Goal: Information Seeking & Learning: Learn about a topic

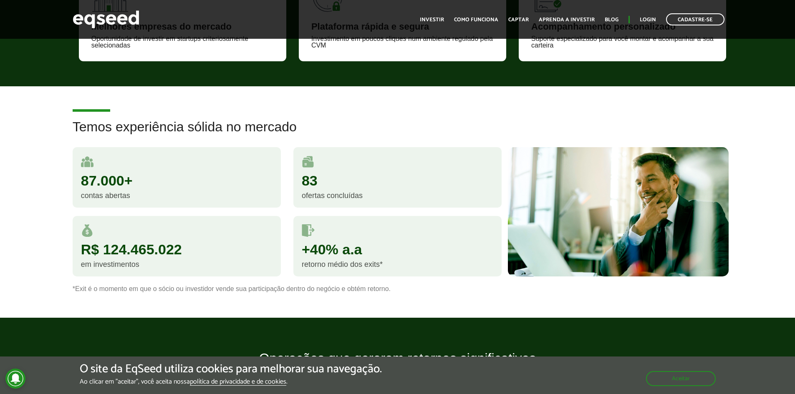
scroll to position [459, 0]
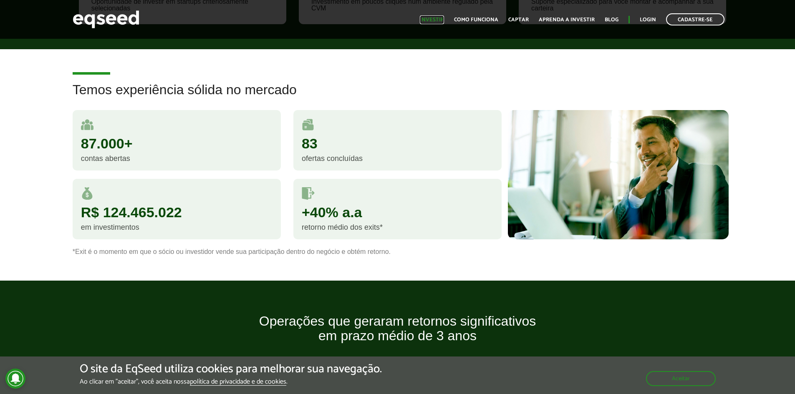
click at [442, 20] on link "Investir" at bounding box center [432, 19] width 24 height 5
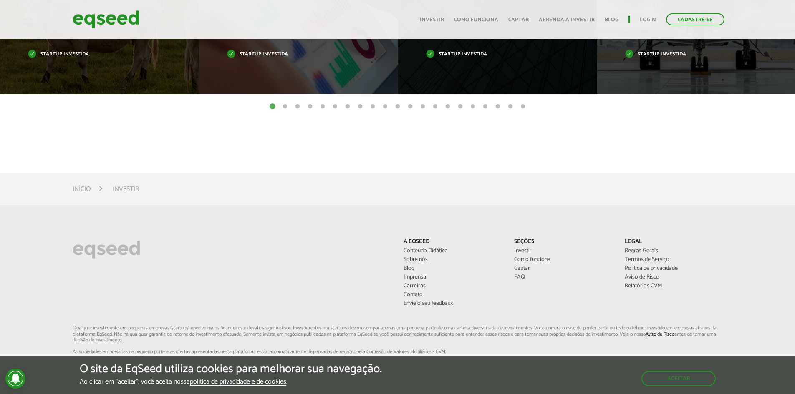
scroll to position [534, 0]
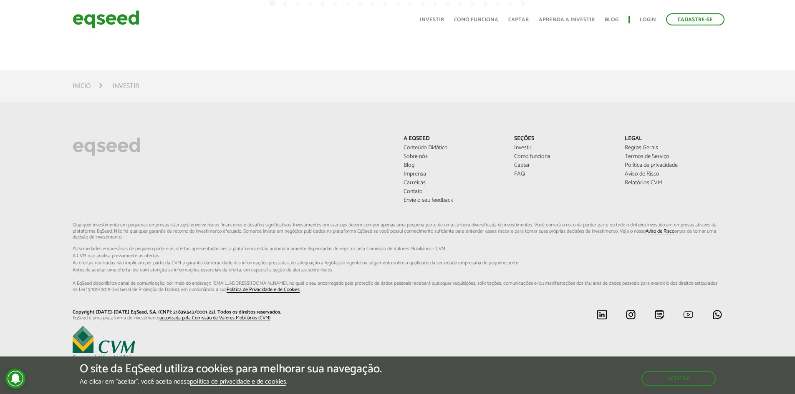
click at [513, 173] on li "Seções Investir Como funciona Captar FAQ" at bounding box center [563, 158] width 111 height 44
click at [519, 177] on link "FAQ" at bounding box center [563, 174] width 98 height 6
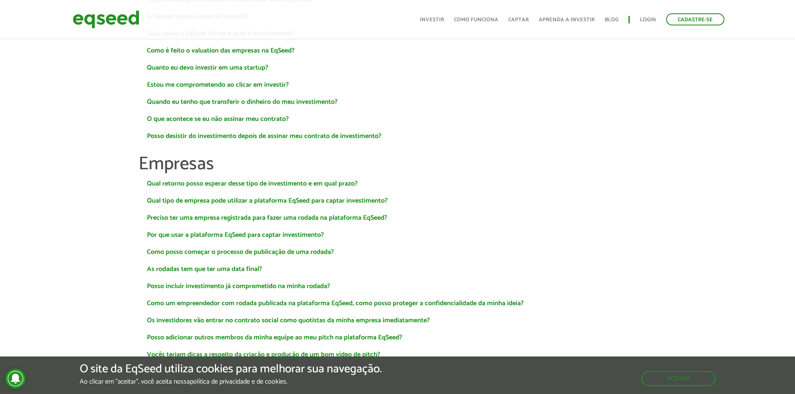
scroll to position [334, 0]
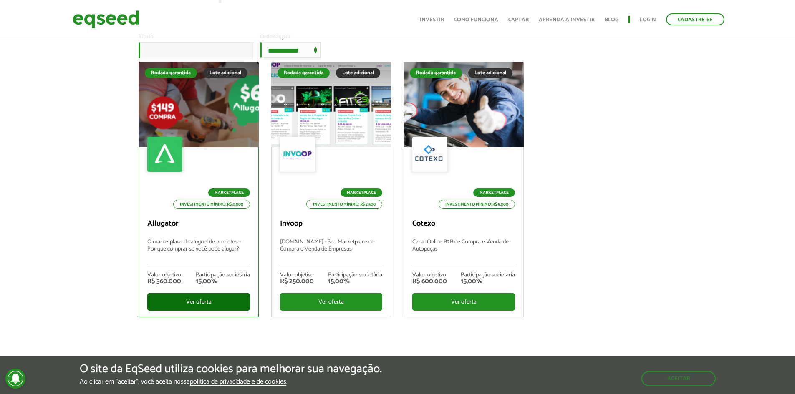
scroll to position [42, 0]
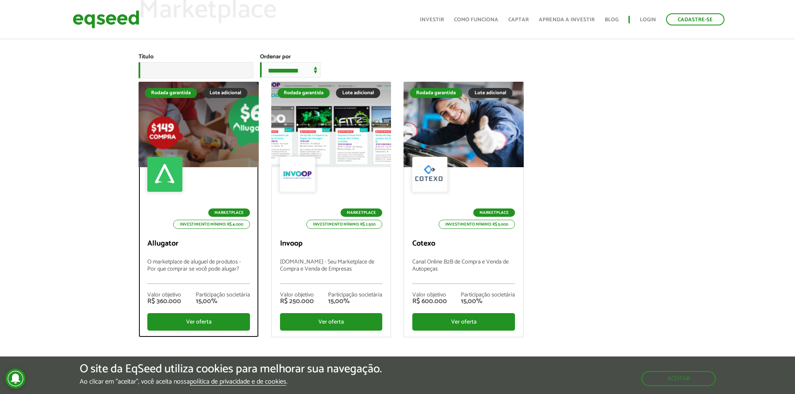
click at [193, 160] on div at bounding box center [199, 124] width 144 height 103
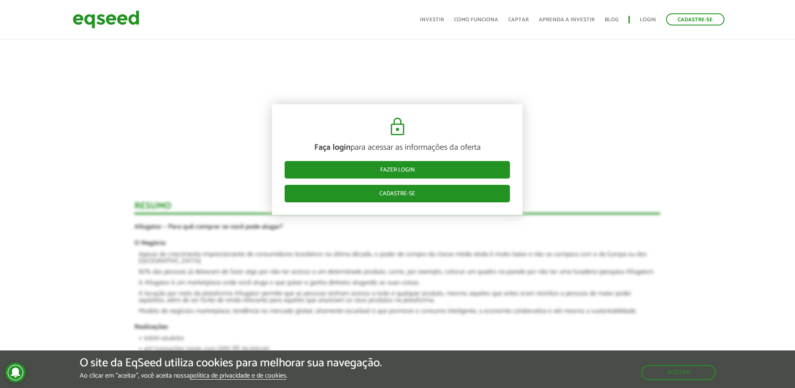
scroll to position [584, 0]
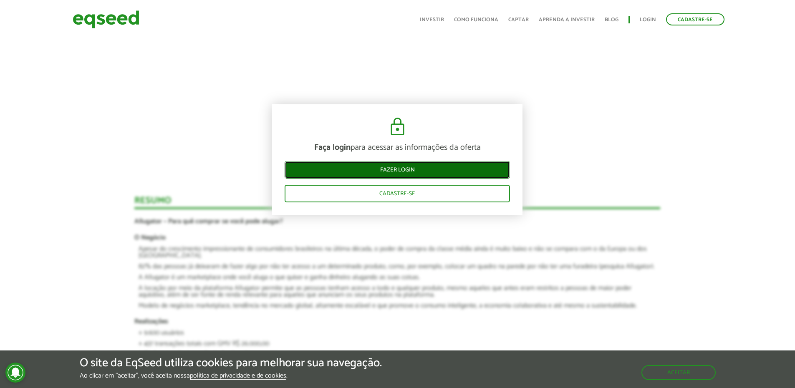
click at [354, 172] on link "Fazer login" at bounding box center [397, 170] width 225 height 18
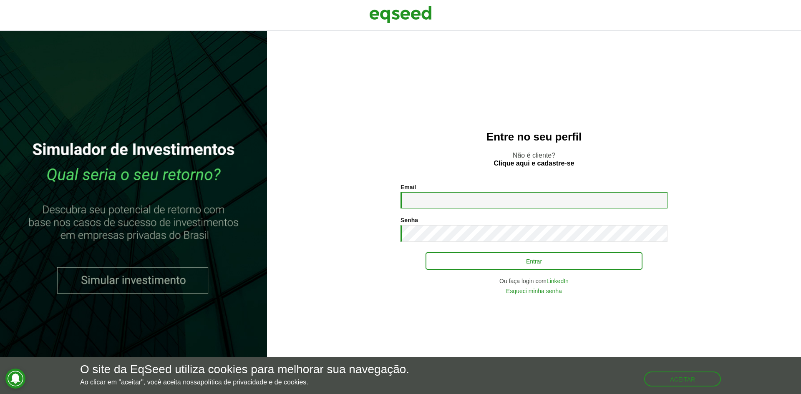
type input "**********"
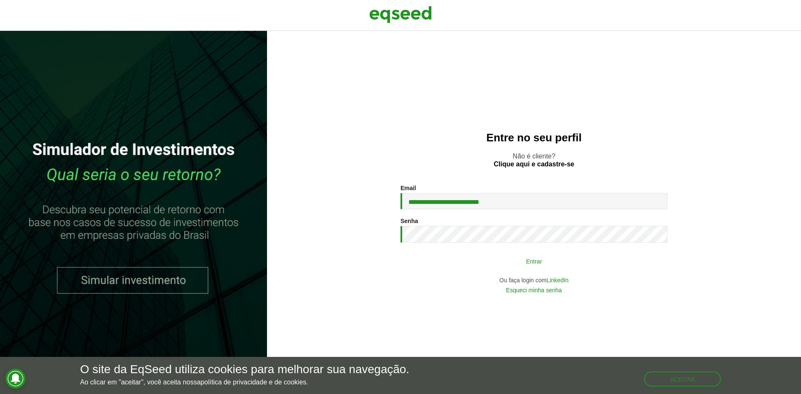
click at [483, 256] on button "Entrar" at bounding box center [534, 261] width 217 height 16
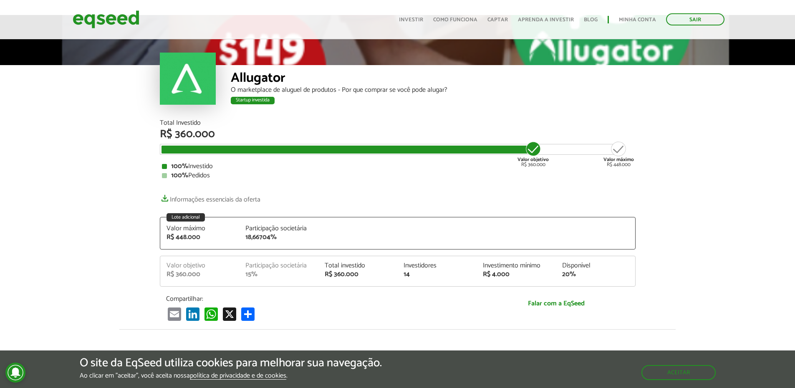
scroll to position [42, 0]
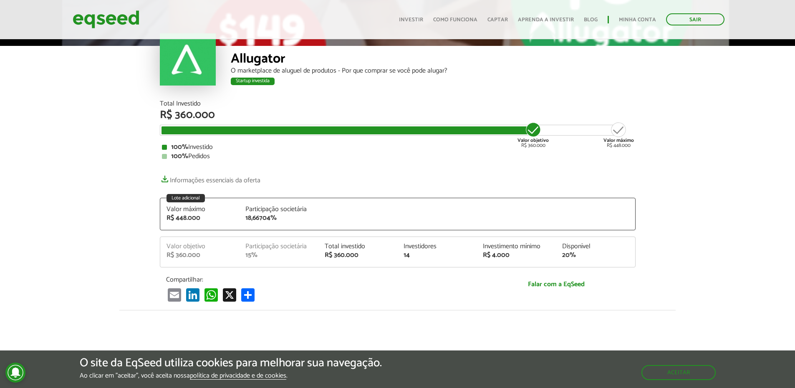
click at [303, 219] on div "18,66704%" at bounding box center [278, 218] width 67 height 7
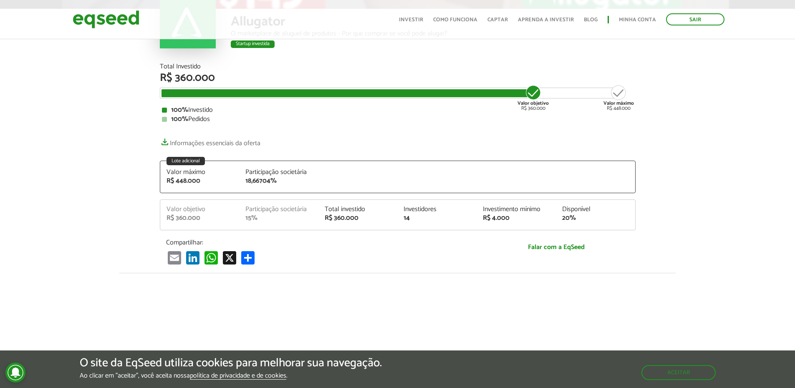
scroll to position [83, 0]
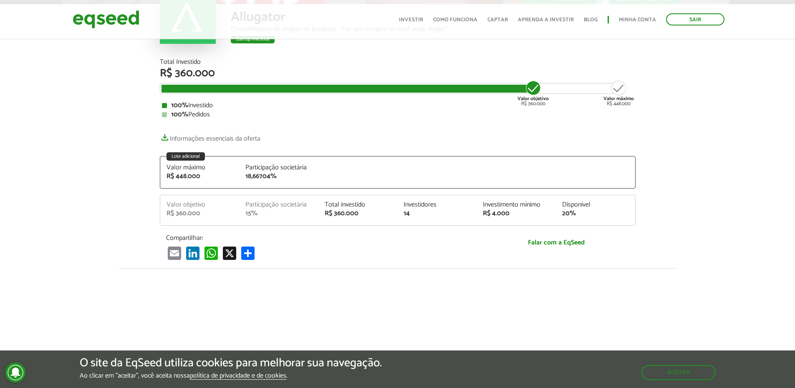
click at [333, 203] on div "Total investido" at bounding box center [358, 205] width 67 height 7
click at [359, 179] on div "Valor máximo R$ 448.000 Participação societária 18,66704%" at bounding box center [397, 176] width 475 height 24
click at [194, 169] on div "Valor máximo" at bounding box center [199, 167] width 67 height 7
click at [205, 140] on link "Informações essenciais da oferta" at bounding box center [210, 137] width 101 height 12
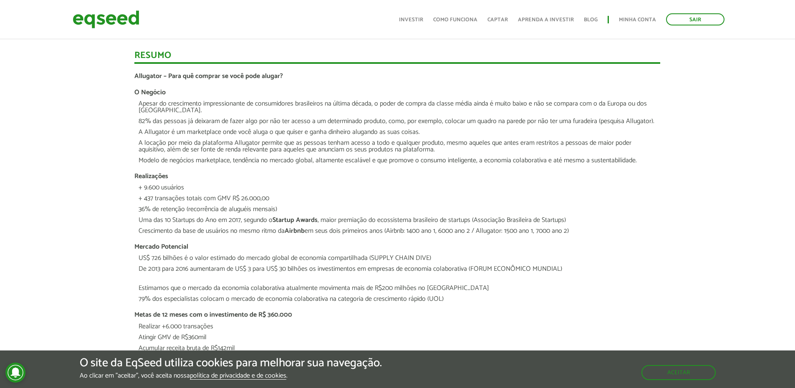
scroll to position [626, 0]
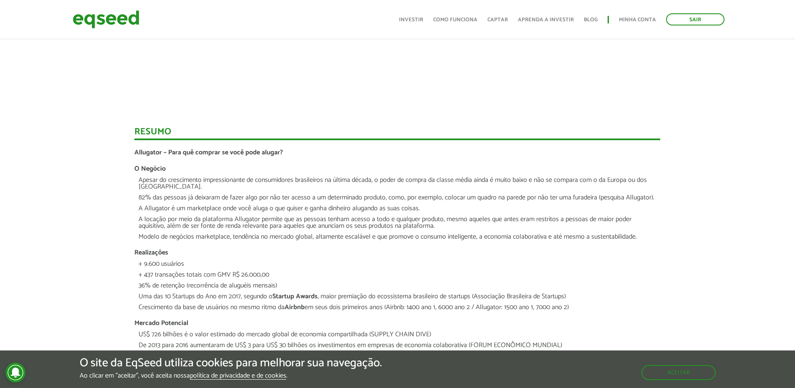
scroll to position [584, 0]
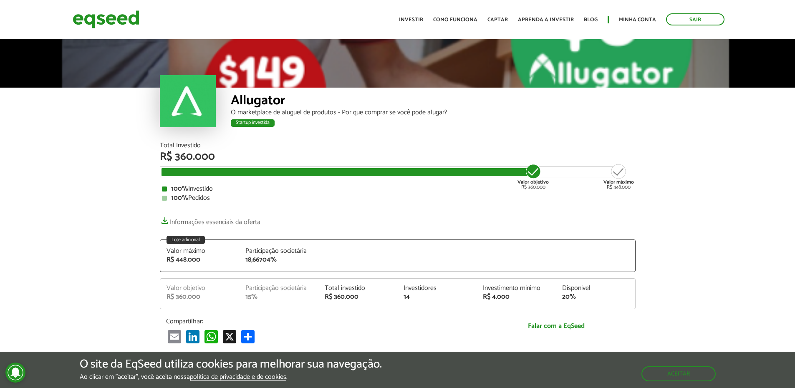
scroll to position [584, 0]
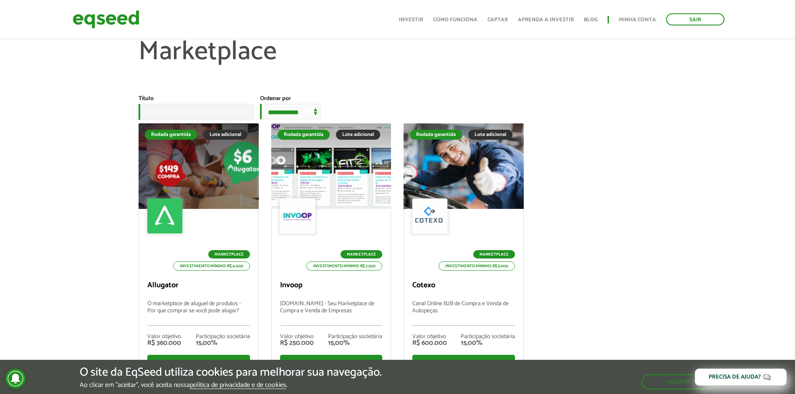
scroll to position [42, 0]
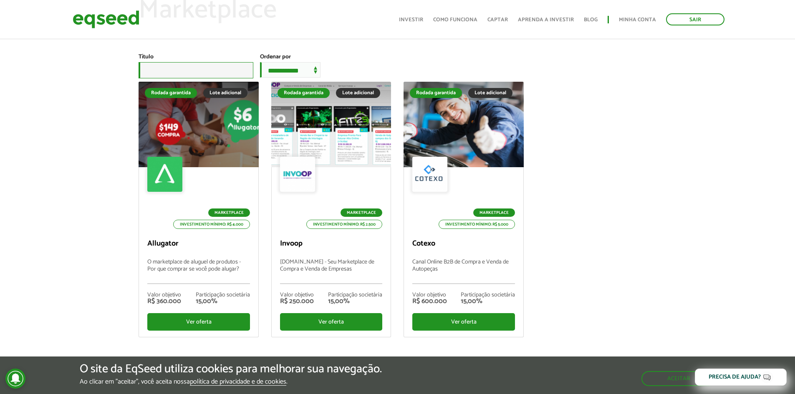
click at [186, 71] on input "Título" at bounding box center [196, 70] width 115 height 16
click at [296, 70] on select "**********" at bounding box center [290, 69] width 60 height 15
select select "**********"
click at [267, 62] on select "**********" at bounding box center [290, 69] width 60 height 15
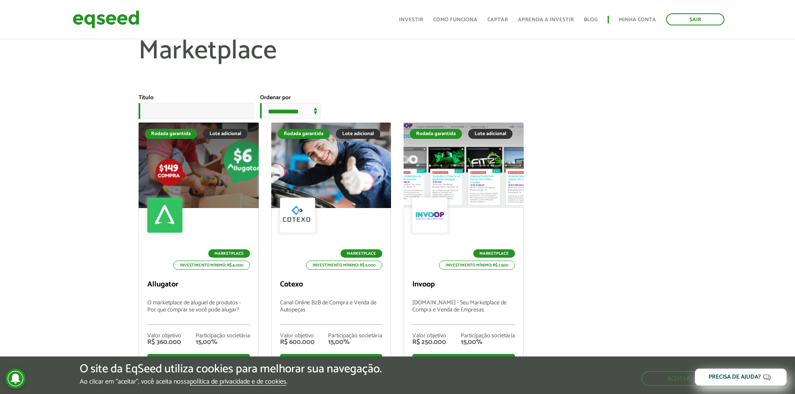
scroll to position [0, 0]
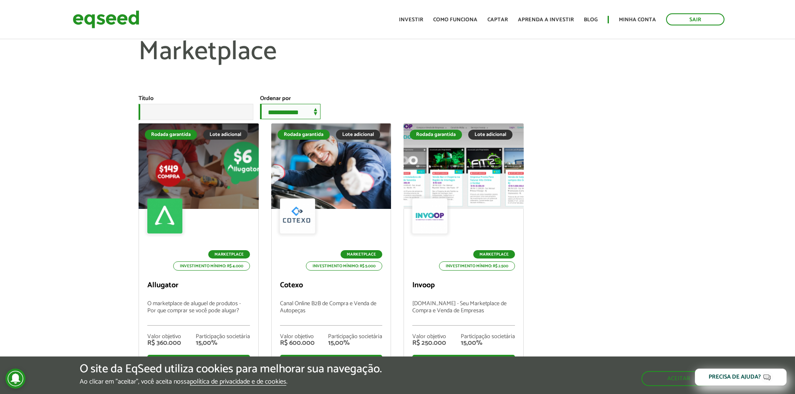
click at [300, 112] on select "**********" at bounding box center [290, 111] width 60 height 15
select select "**********"
click at [267, 104] on select "**********" at bounding box center [290, 111] width 60 height 15
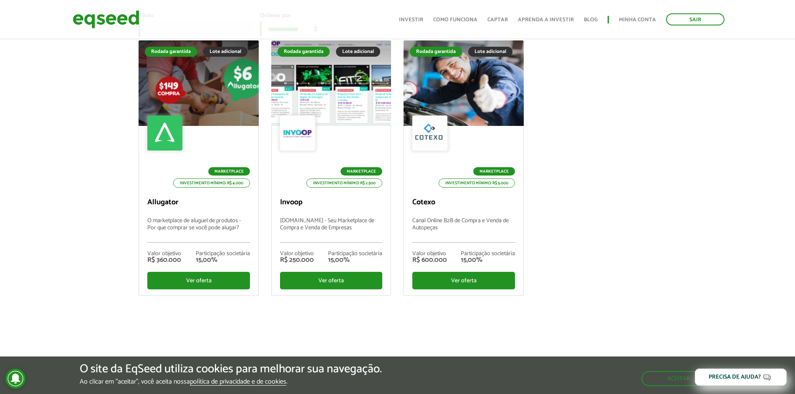
scroll to position [83, 0]
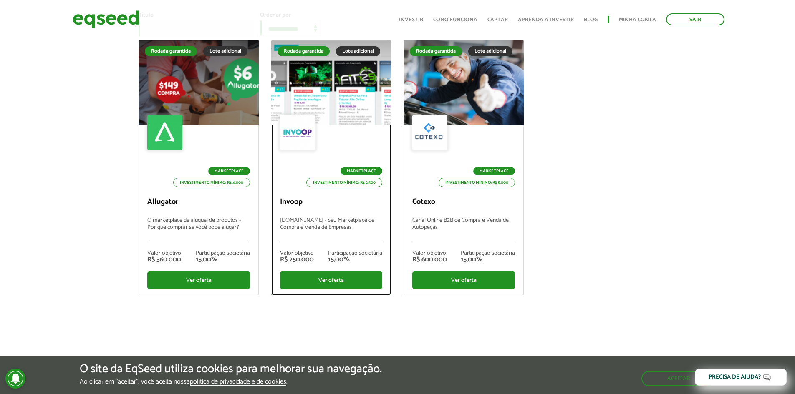
click at [338, 124] on div "Marketplace Investimento mínimo: R$ 2.500" at bounding box center [331, 151] width 102 height 72
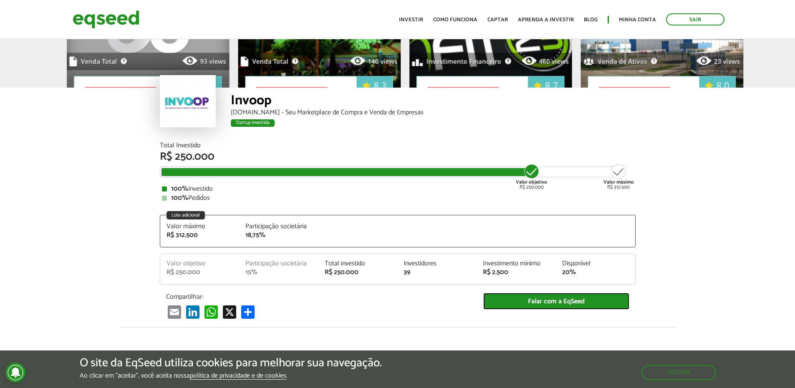
click at [558, 305] on link "Falar com a EqSeed" at bounding box center [556, 301] width 146 height 17
click at [183, 114] on div at bounding box center [188, 101] width 56 height 52
click at [228, 136] on div "Invoop Invoop.com - Seu Marketplace de Compra e Venda de Empresas Startup inves…" at bounding box center [398, 115] width 476 height 55
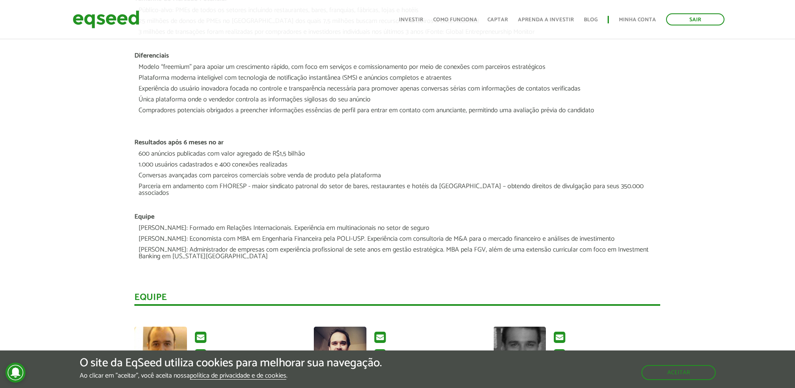
scroll to position [751, 0]
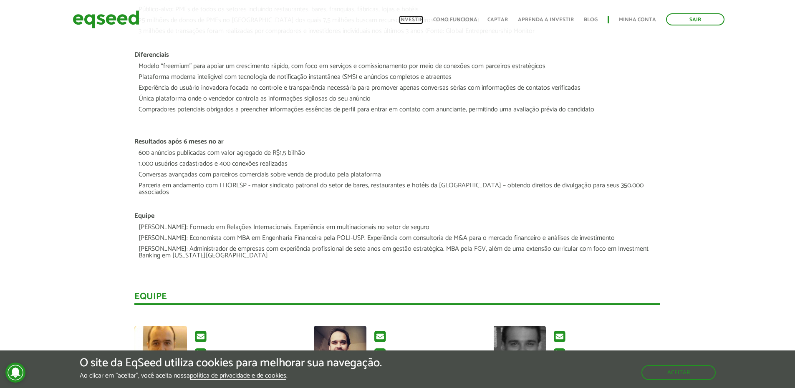
click at [423, 21] on link "Investir" at bounding box center [411, 19] width 24 height 5
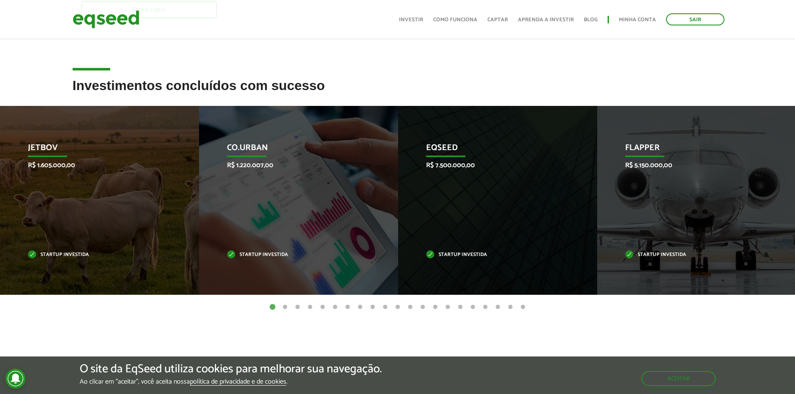
scroll to position [250, 0]
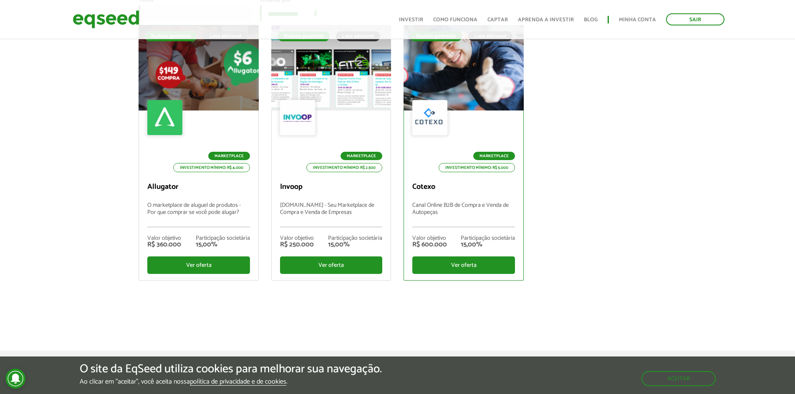
scroll to position [83, 0]
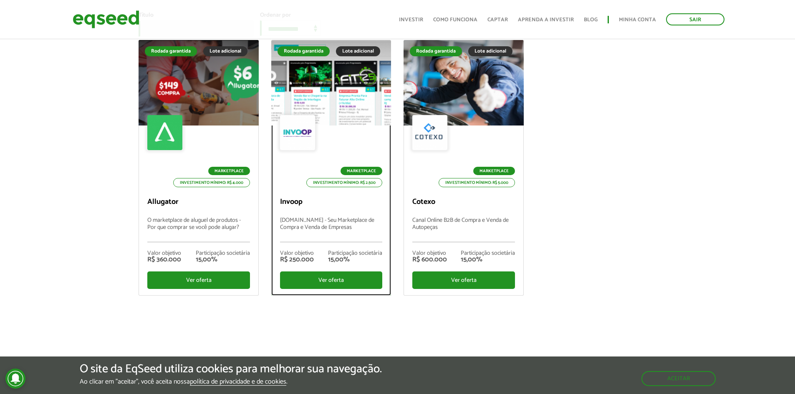
click at [306, 86] on div at bounding box center [331, 83] width 144 height 103
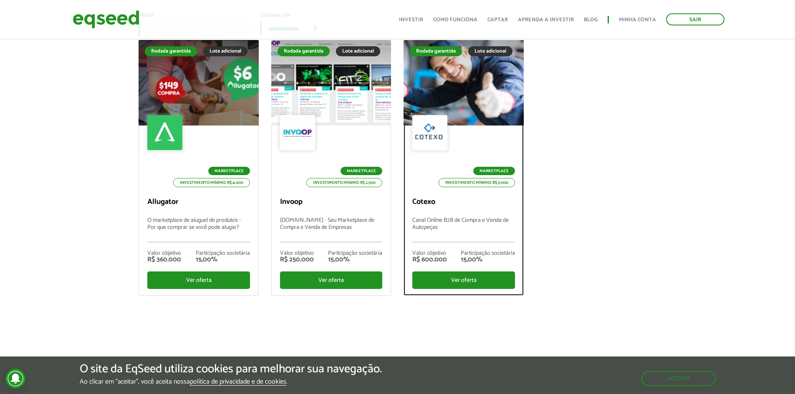
click at [446, 118] on div at bounding box center [464, 83] width 144 height 103
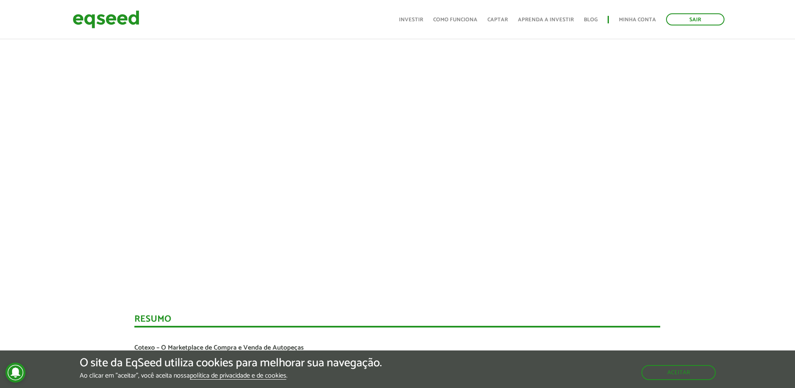
scroll to position [334, 0]
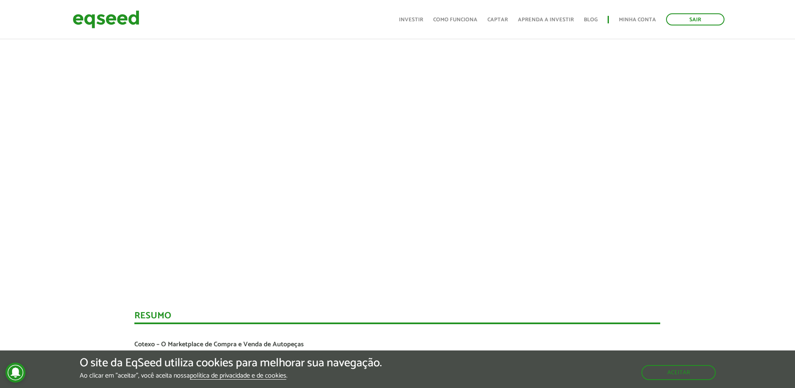
click at [718, 152] on div at bounding box center [397, 135] width 795 height 285
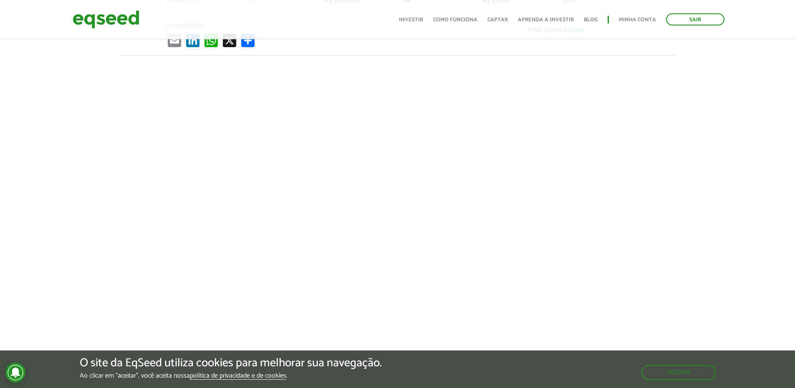
scroll to position [292, 0]
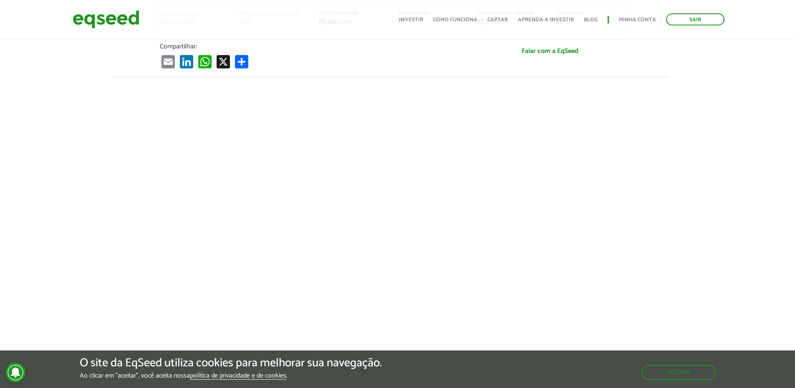
scroll to position [0, 6]
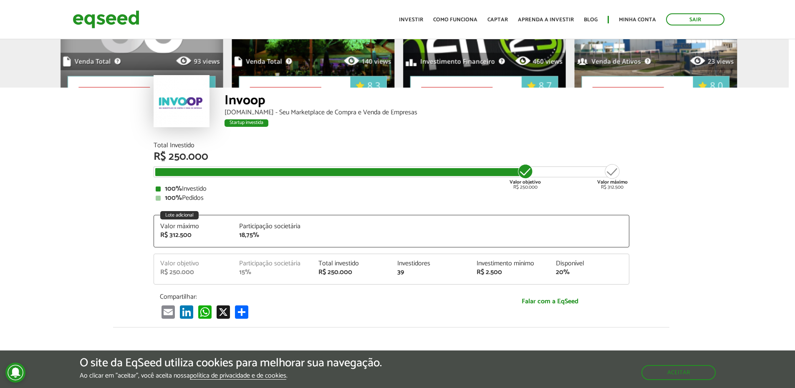
click at [429, 20] on ul "Início Investir Como funciona Captar Aprenda a investir Blog Minha conta Sair" at bounding box center [562, 19] width 334 height 12
click at [423, 20] on link "Investir" at bounding box center [411, 19] width 24 height 5
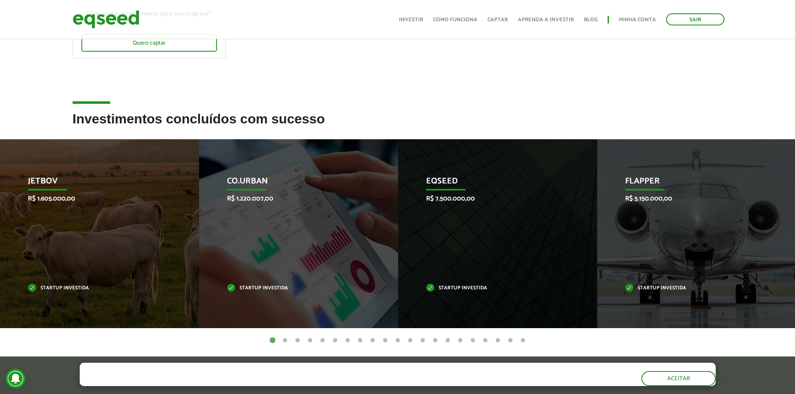
scroll to position [209, 0]
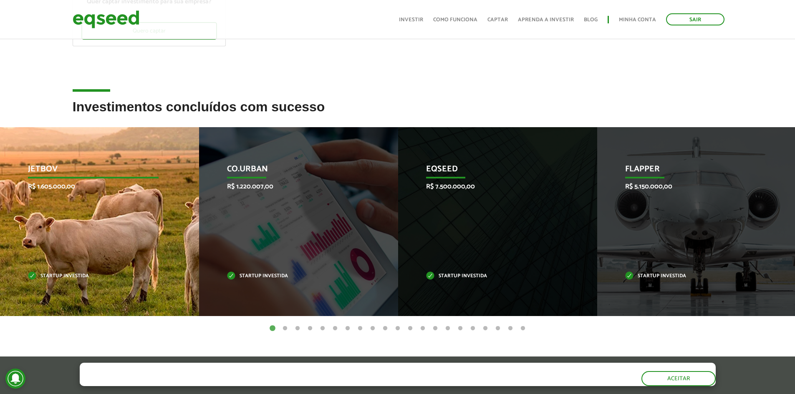
click at [131, 207] on div "JetBov R$ 1.605.000,00 Startup investida" at bounding box center [93, 221] width 186 height 189
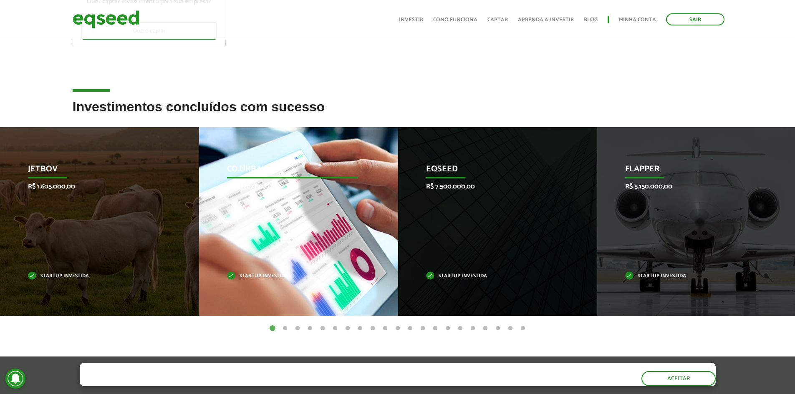
click at [254, 195] on div "Co.Urban R$ 1.220.007,00 Startup investida" at bounding box center [292, 221] width 186 height 189
click at [250, 170] on p "Co.Urban" at bounding box center [292, 171] width 131 height 14
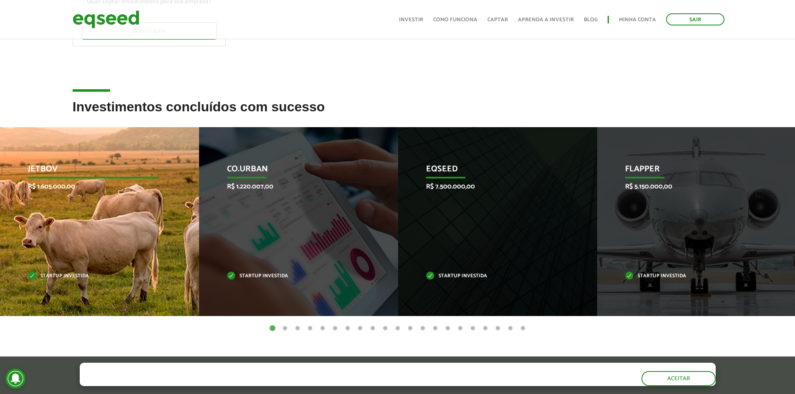
click at [43, 168] on p "JetBov" at bounding box center [93, 171] width 131 height 14
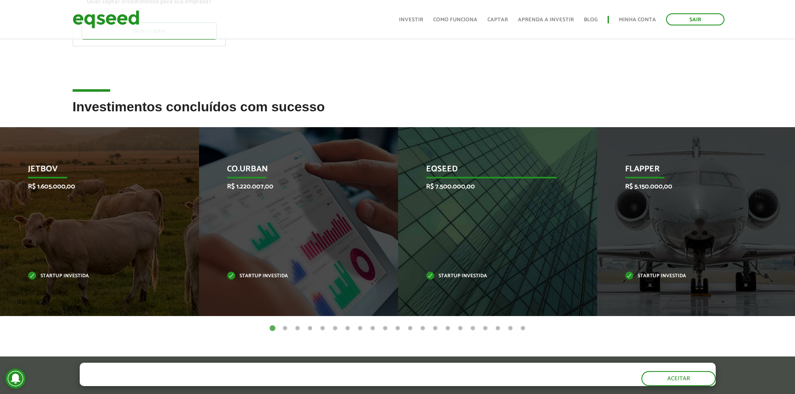
click at [446, 173] on p "EqSeed" at bounding box center [491, 171] width 131 height 14
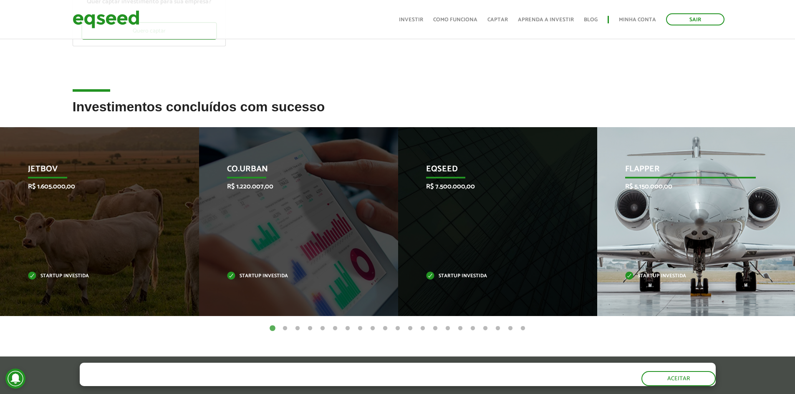
click at [634, 167] on p "Flapper" at bounding box center [690, 171] width 131 height 14
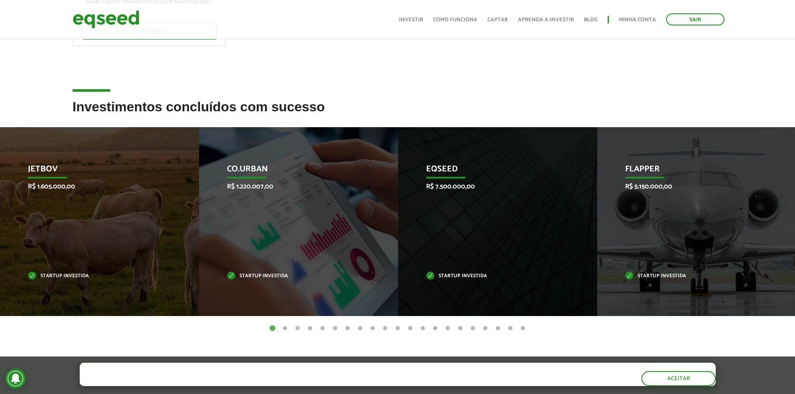
click at [284, 332] on button "2" at bounding box center [285, 329] width 8 height 8
click at [285, 332] on button "2" at bounding box center [285, 329] width 8 height 8
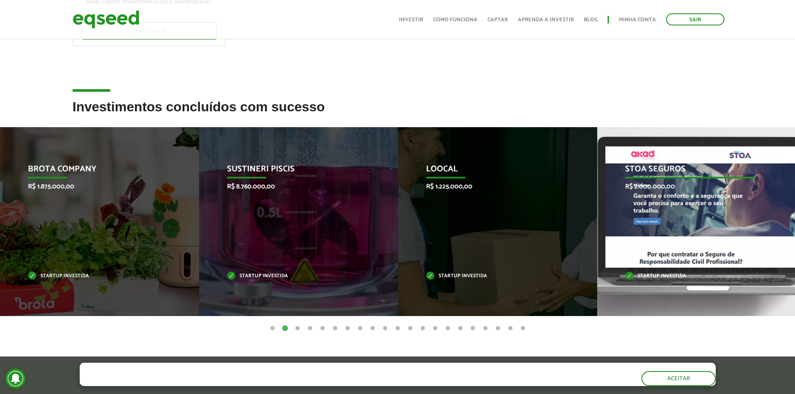
click at [637, 189] on p "R$ 2.000.000,00" at bounding box center [690, 187] width 131 height 8
click at [635, 166] on p "STOA Seguros" at bounding box center [690, 171] width 131 height 14
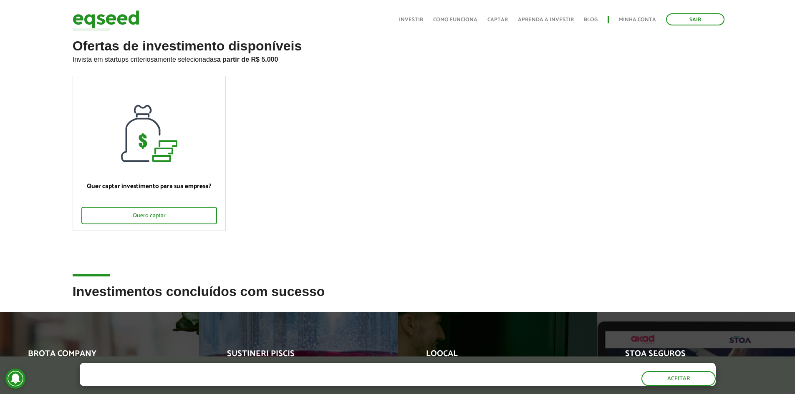
scroll to position [0, 0]
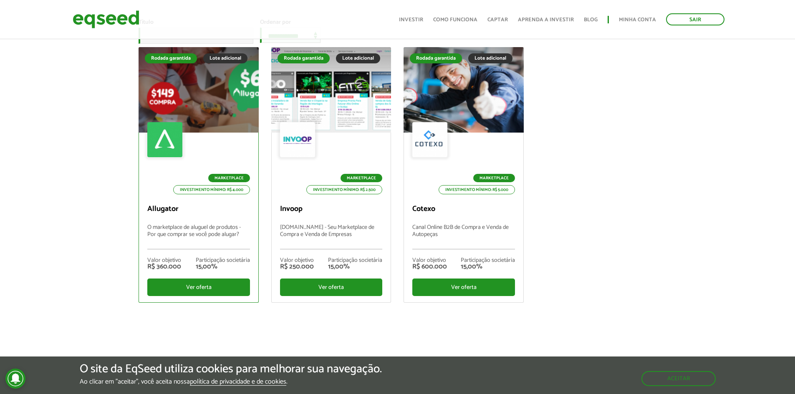
scroll to position [83, 0]
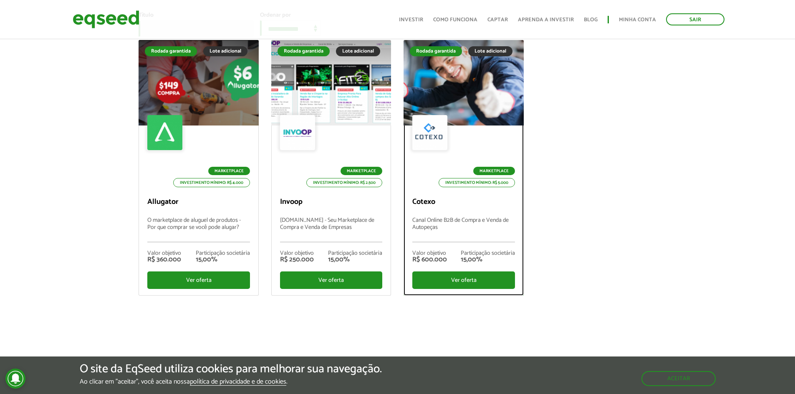
click at [446, 109] on div at bounding box center [464, 83] width 144 height 103
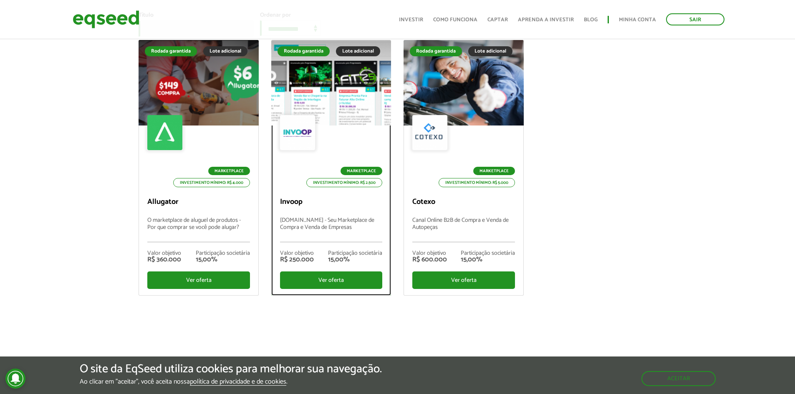
click at [302, 121] on div at bounding box center [297, 132] width 35 height 35
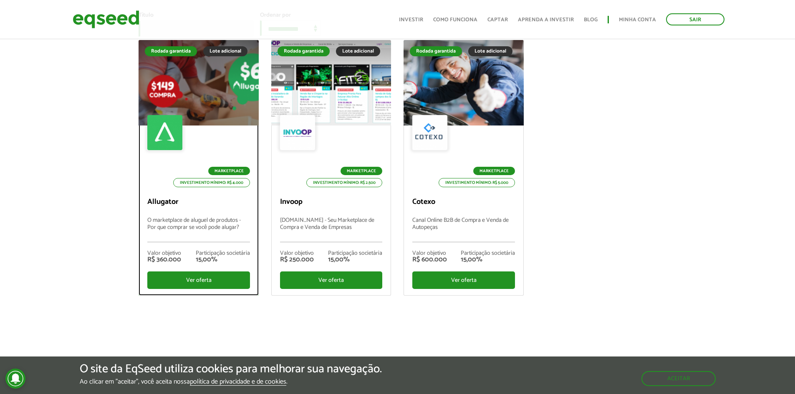
click at [153, 90] on div at bounding box center [199, 83] width 144 height 103
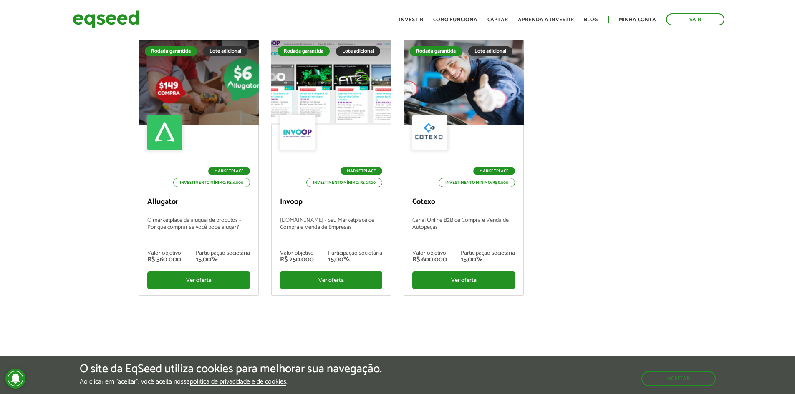
click at [173, 37] on input "Título" at bounding box center [196, 28] width 115 height 16
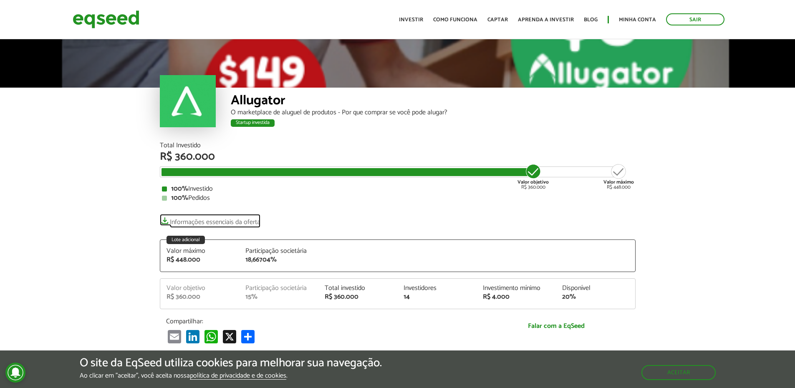
click at [179, 220] on link "Informações essenciais da oferta" at bounding box center [210, 220] width 101 height 12
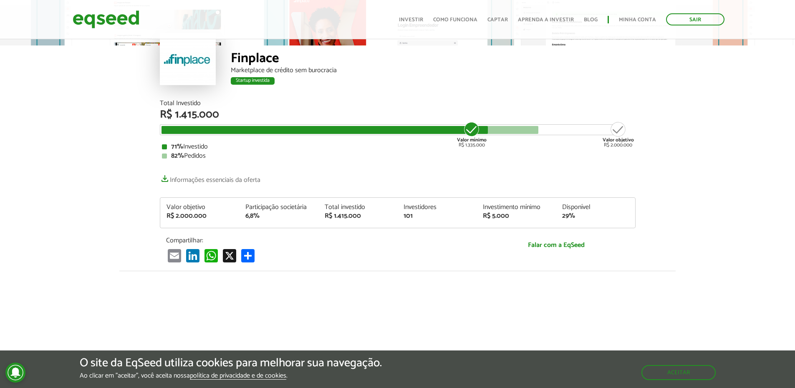
scroll to position [42, 0]
drag, startPoint x: 243, startPoint y: 79, endPoint x: 259, endPoint y: 87, distance: 17.7
click at [258, 87] on div "Startup investida" at bounding box center [433, 82] width 405 height 11
click at [260, 87] on div "Startup investida" at bounding box center [433, 82] width 405 height 11
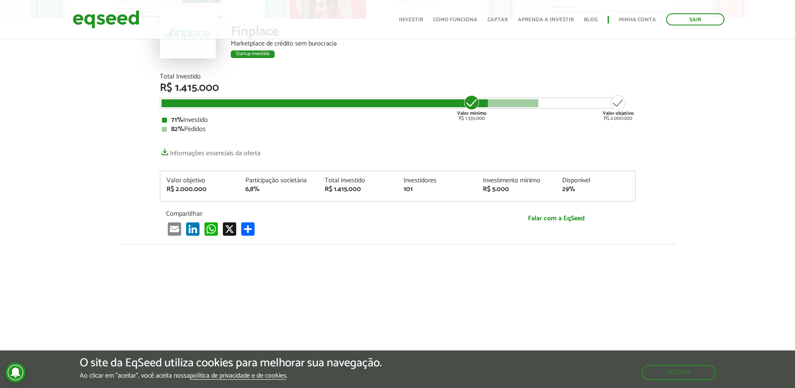
scroll to position [0, 0]
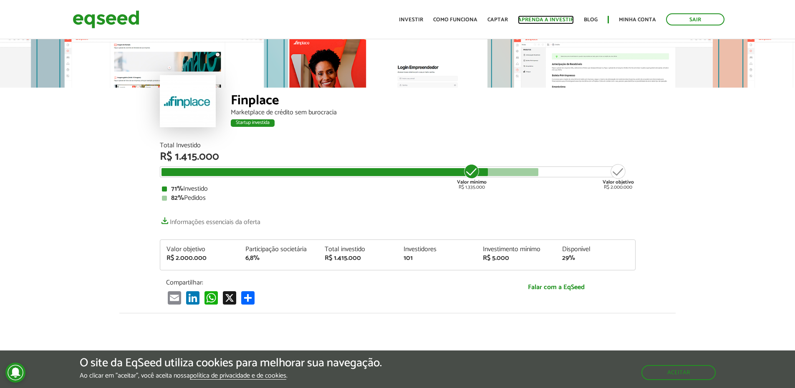
click at [552, 17] on link "Aprenda a investir" at bounding box center [546, 19] width 56 height 5
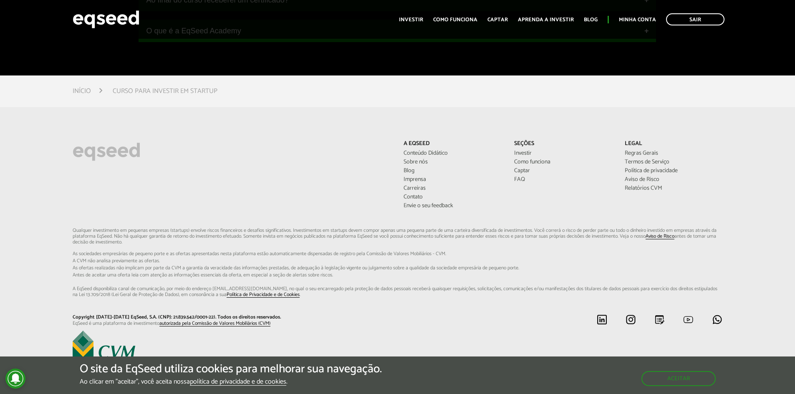
scroll to position [1141, 0]
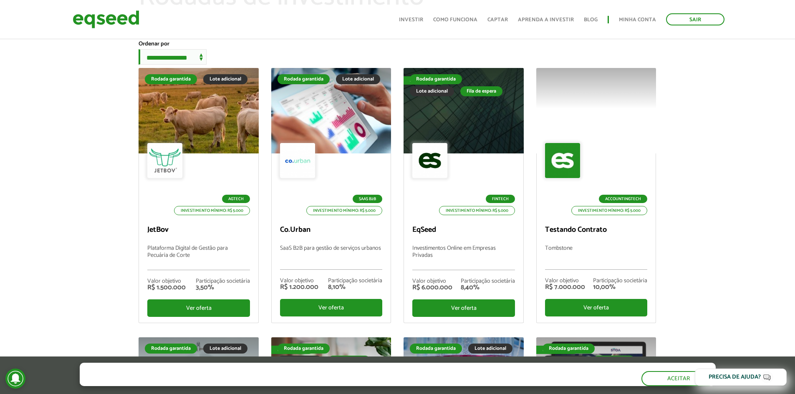
scroll to position [42, 0]
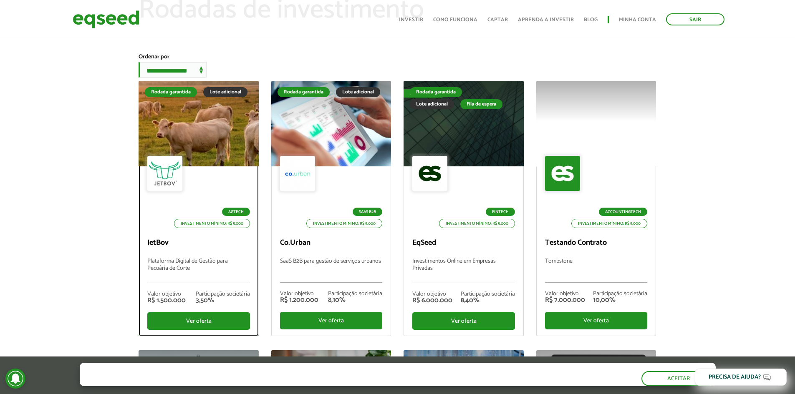
click at [193, 137] on div at bounding box center [199, 124] width 144 height 103
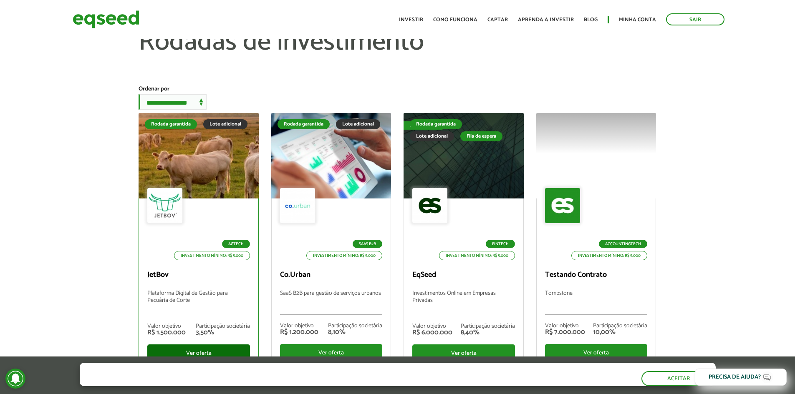
scroll to position [0, 0]
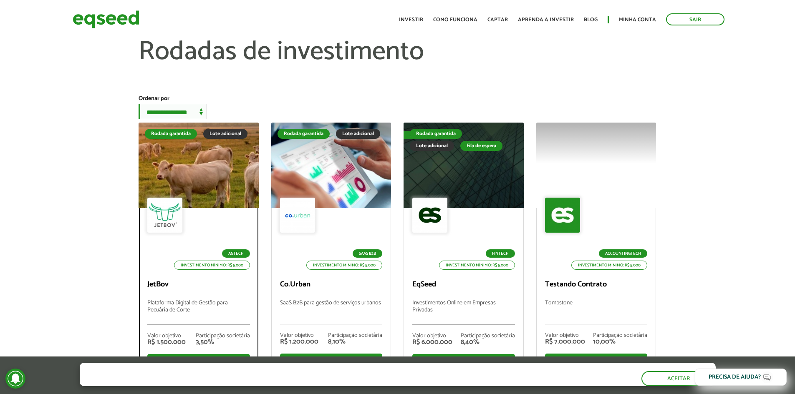
click at [183, 163] on div at bounding box center [199, 165] width 144 height 103
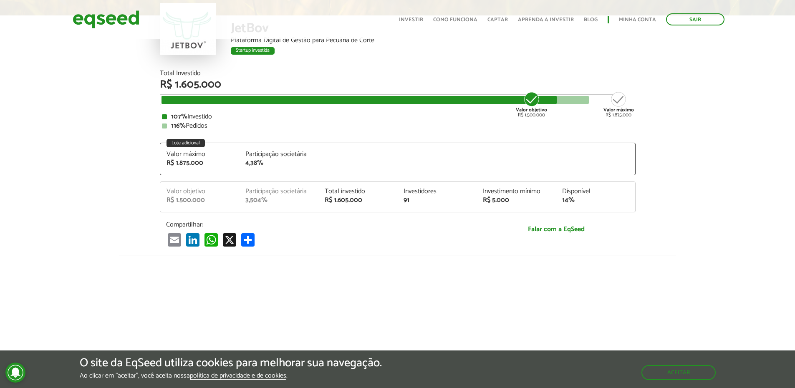
scroll to position [53, 0]
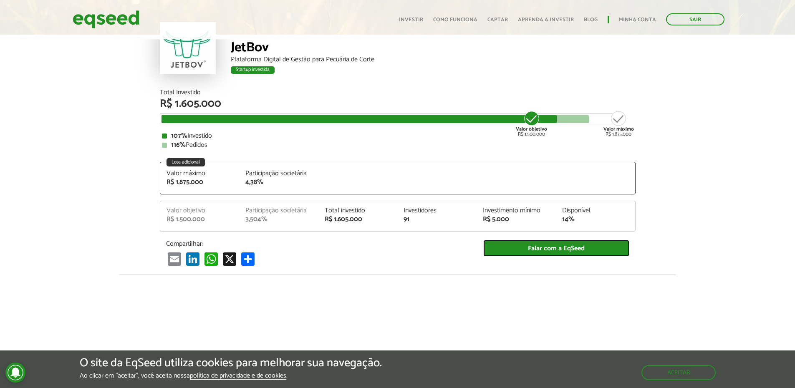
click at [534, 245] on link "Falar com a EqSeed" at bounding box center [556, 248] width 146 height 17
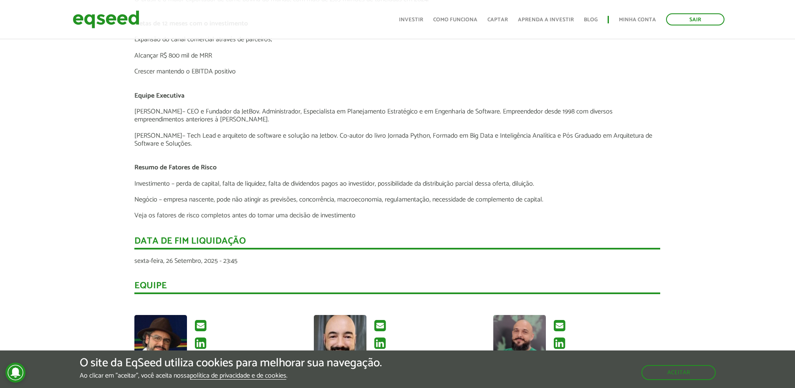
scroll to position [1460, 0]
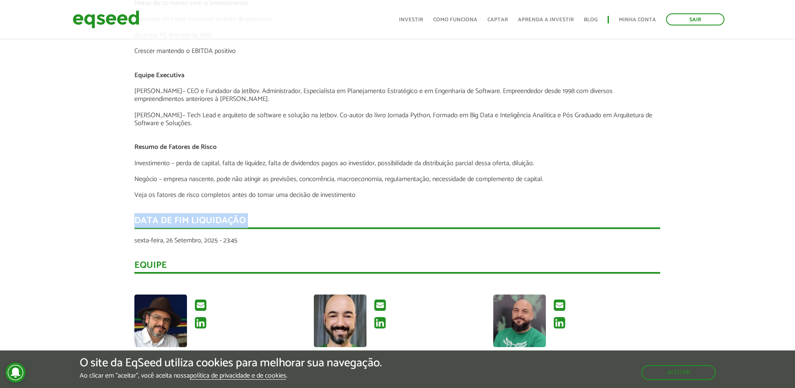
drag, startPoint x: 267, startPoint y: 216, endPoint x: 132, endPoint y: 218, distance: 134.4
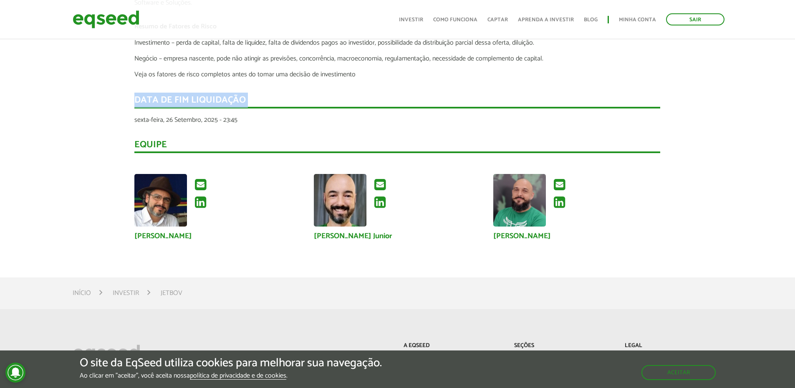
scroll to position [1585, 0]
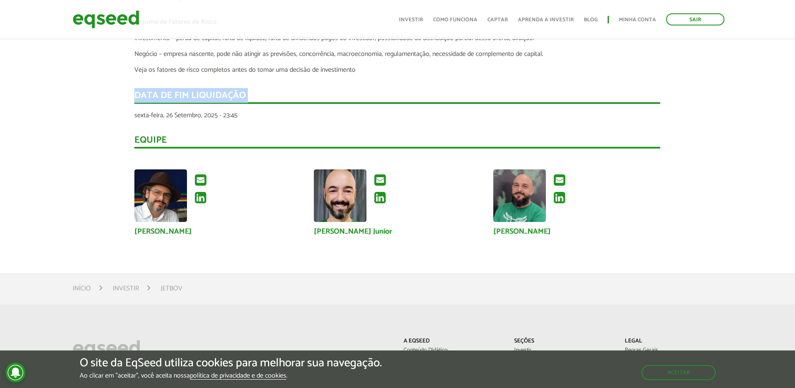
copy div "Data de fim liquidação :"
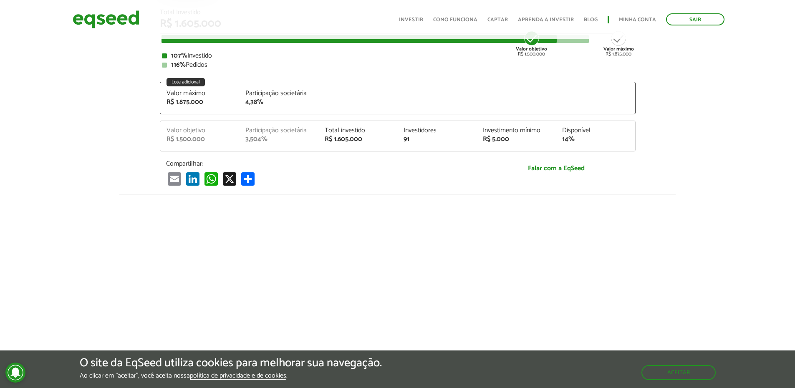
scroll to position [0, 0]
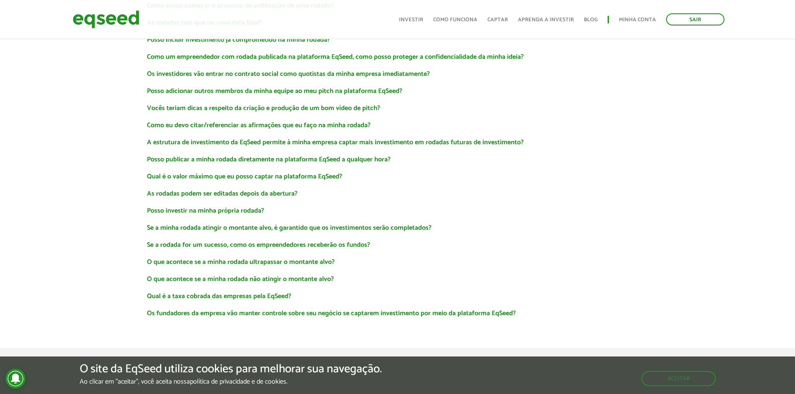
scroll to position [626, 0]
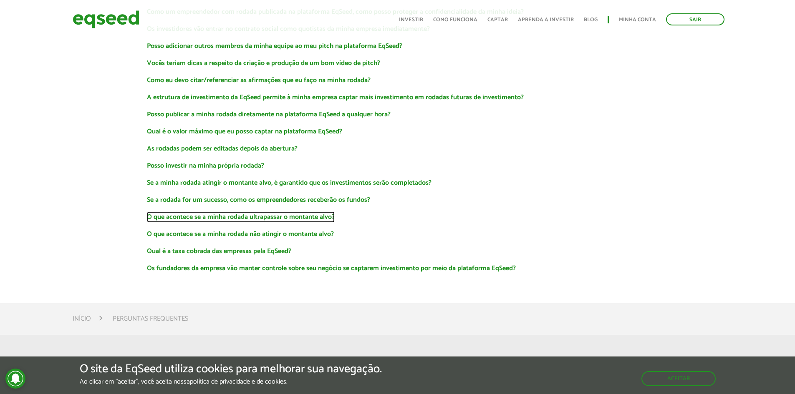
click at [230, 218] on link "O que acontece se a minha rodada ultrapassar o montante alvo?" at bounding box center [241, 217] width 188 height 7
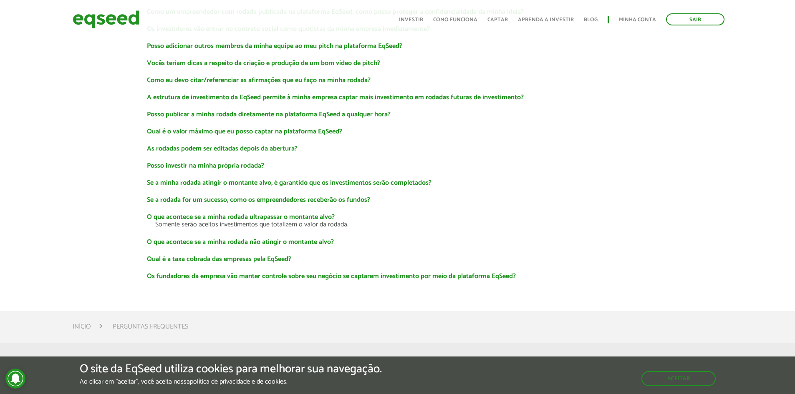
click at [222, 221] on p "Somente serão aceitos investimentos que totalizem o valor da rodada." at bounding box center [405, 225] width 501 height 8
click at [224, 215] on link "O que acontece se a minha rodada ultrapassar o montante alvo?" at bounding box center [241, 217] width 188 height 7
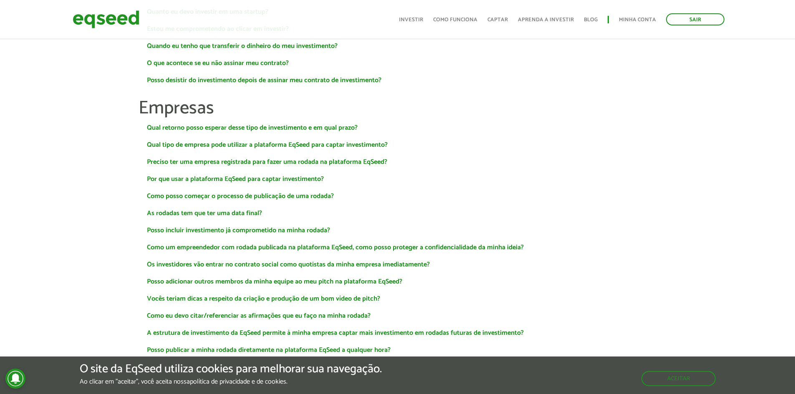
scroll to position [375, 0]
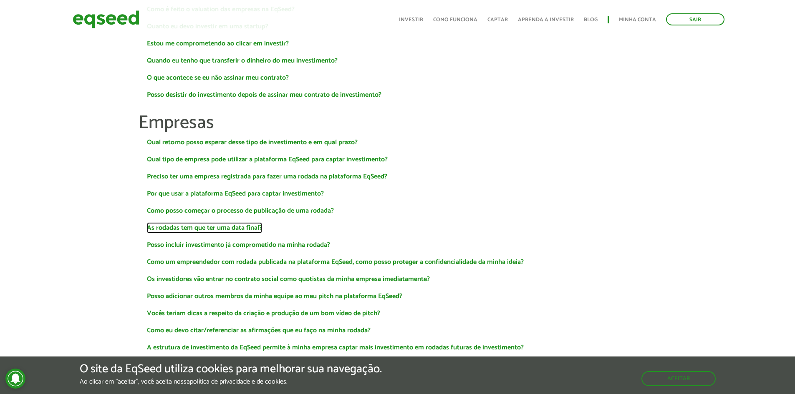
click at [216, 232] on link "As rodadas tem que ter uma data final?" at bounding box center [204, 228] width 115 height 7
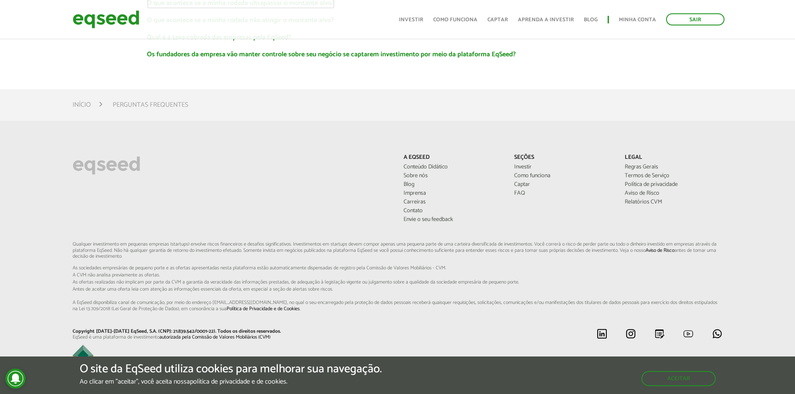
scroll to position [626, 0]
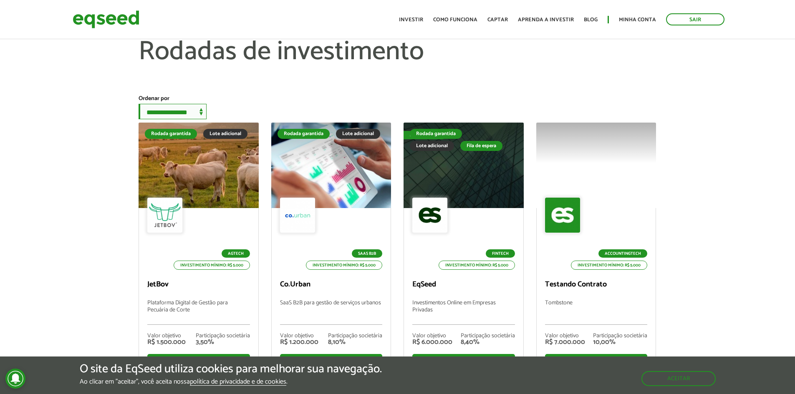
click at [184, 116] on select "**********" at bounding box center [173, 111] width 68 height 15
click at [186, 119] on select "**********" at bounding box center [173, 111] width 68 height 15
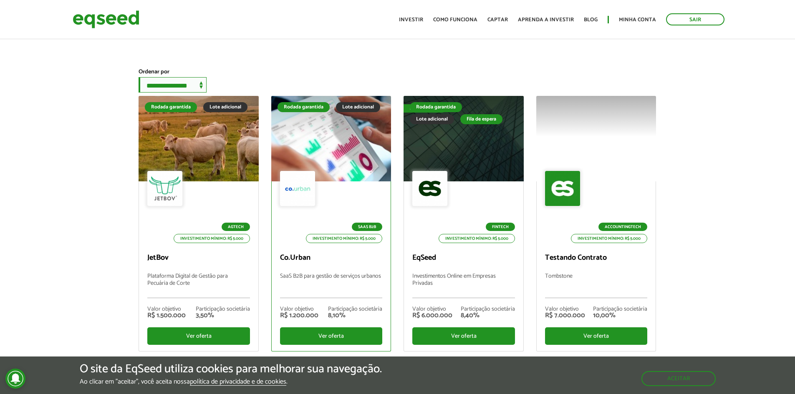
scroll to position [42, 0]
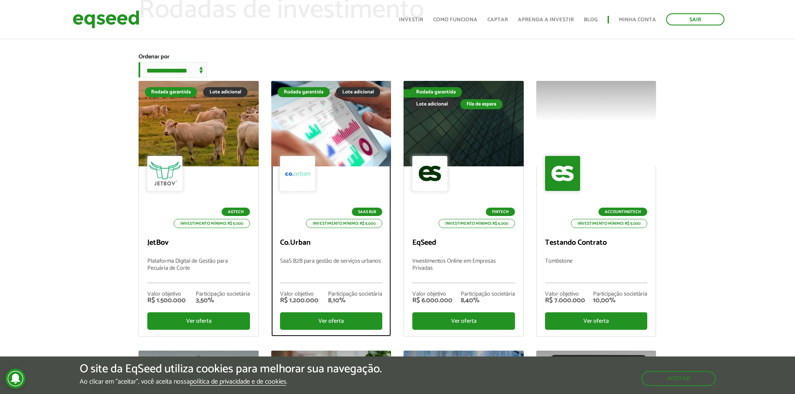
click at [327, 127] on div at bounding box center [331, 124] width 144 height 103
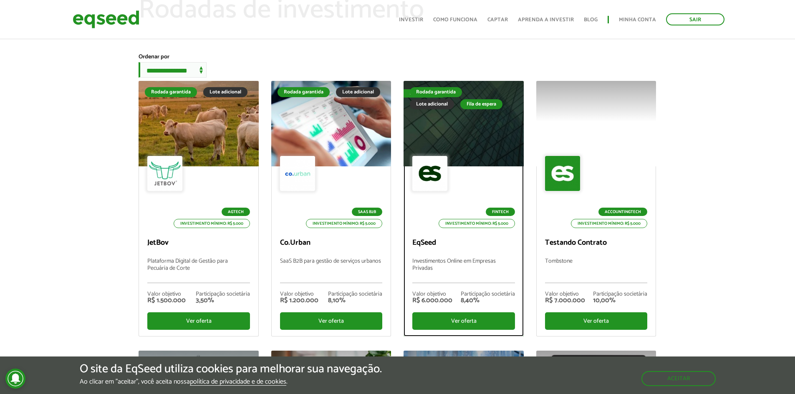
click at [491, 145] on div at bounding box center [464, 124] width 144 height 103
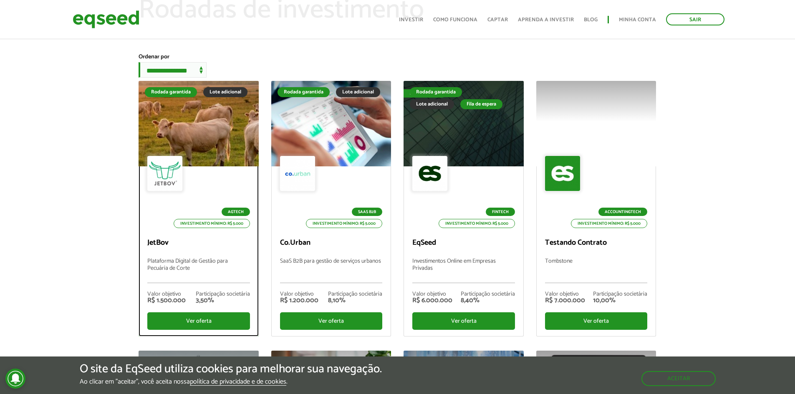
click at [219, 97] on div "Lote adicional" at bounding box center [225, 92] width 44 height 10
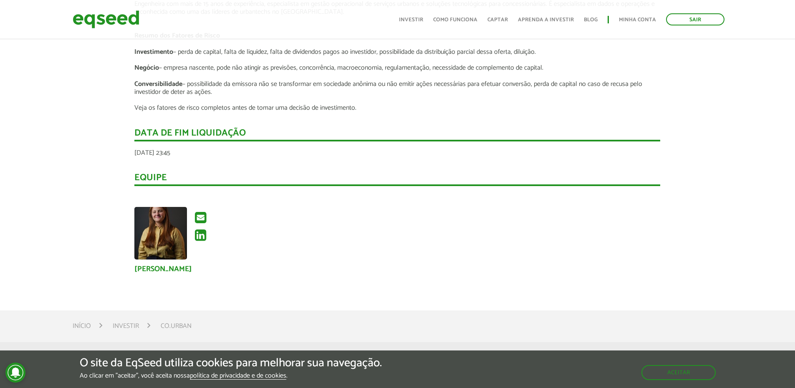
scroll to position [1210, 0]
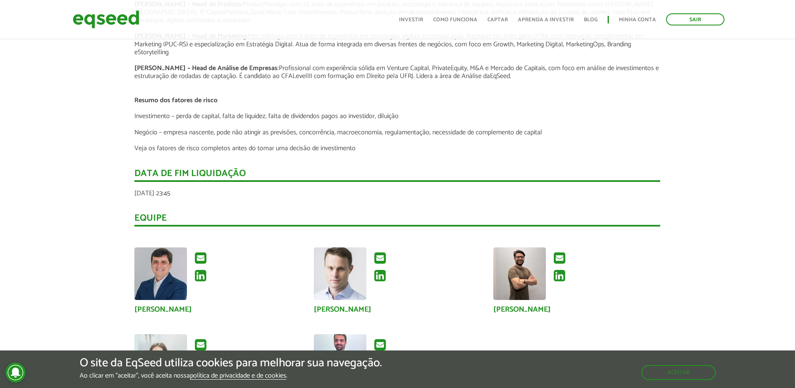
scroll to position [1252, 0]
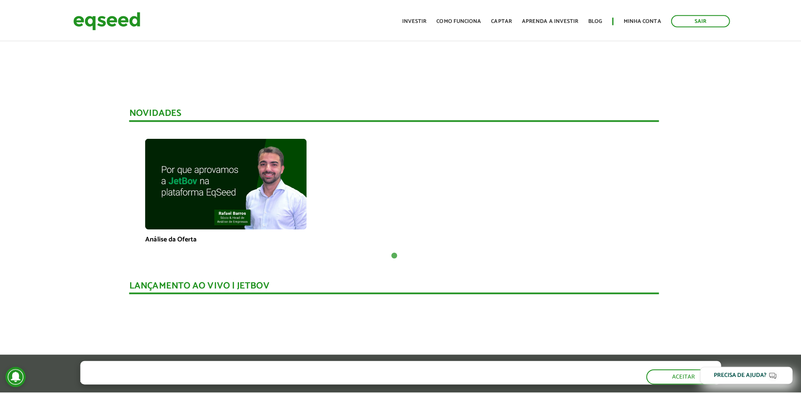
scroll to position [0, 6]
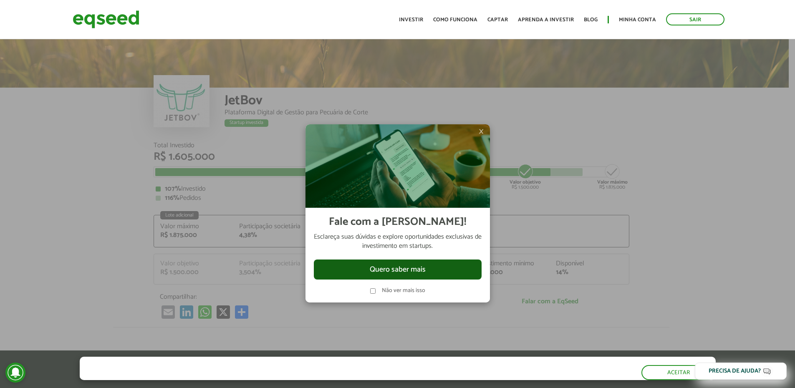
click at [406, 265] on button "Quero saber mais" at bounding box center [398, 270] width 168 height 20
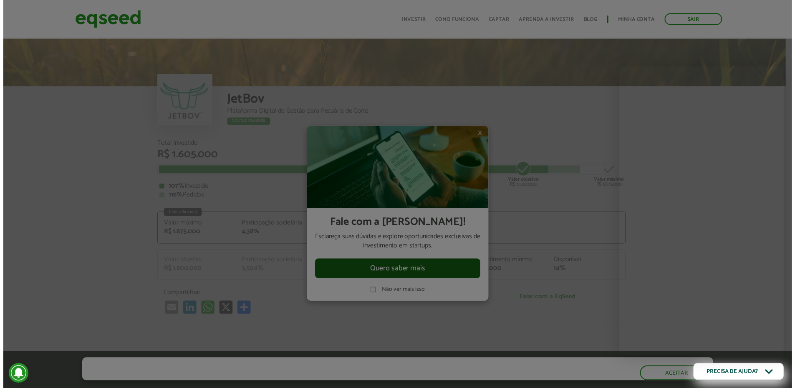
scroll to position [928, 6]
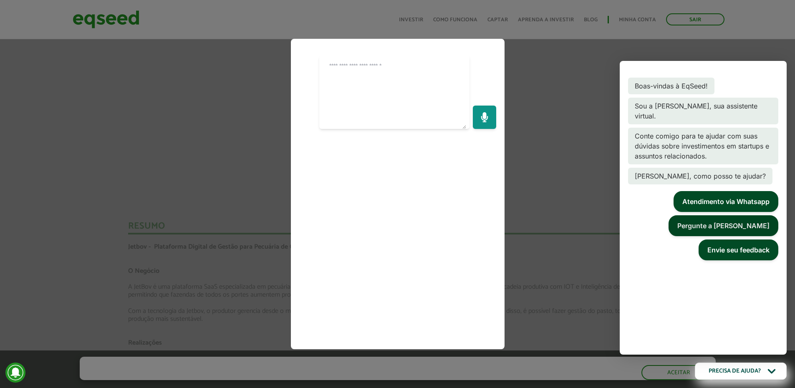
click at [732, 229] on button "Pergunte a Lynn" at bounding box center [723, 225] width 110 height 21
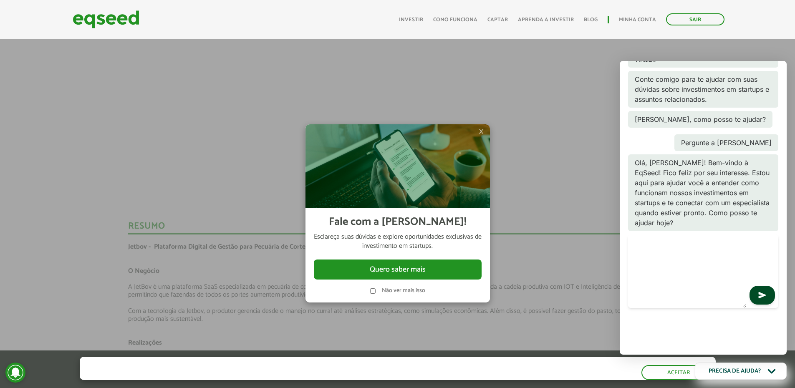
click at [481, 132] on span "×" at bounding box center [481, 131] width 5 height 10
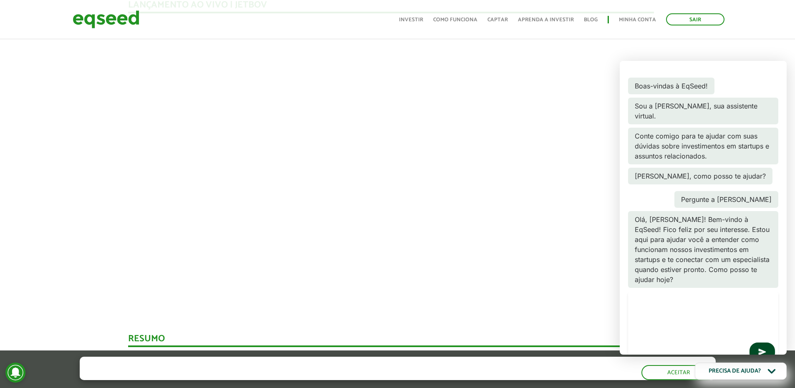
scroll to position [803, 6]
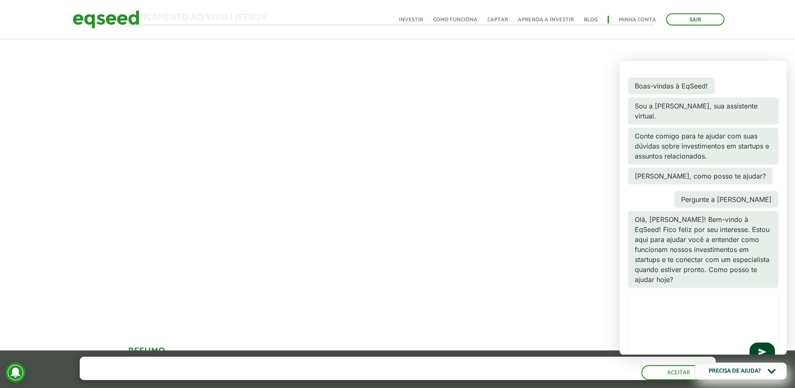
drag, startPoint x: 731, startPoint y: 65, endPoint x: 725, endPoint y: 83, distance: 19.0
click at [725, 83] on div "Boas-vindas à EqSeed! Sou a Lynn, sua assistente virtual. Conte comigo para te …" at bounding box center [703, 208] width 167 height 294
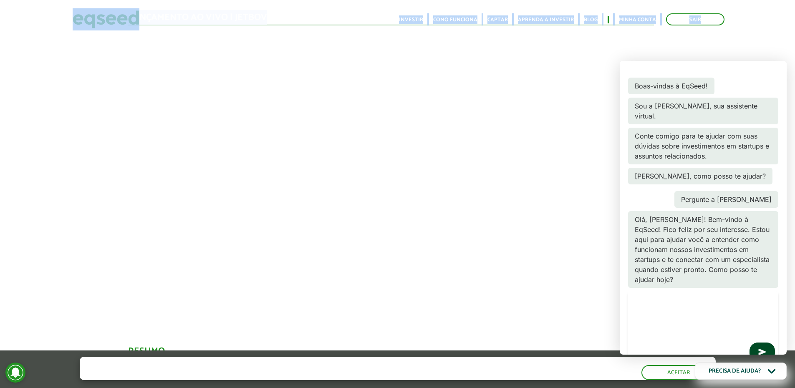
drag, startPoint x: 718, startPoint y: 55, endPoint x: 710, endPoint y: 75, distance: 21.3
click at [710, 76] on div "Boas-vindas à EqSeed! Sou a Lynn, sua assistente virtual. Conte comigo para te …" at bounding box center [703, 208] width 167 height 294
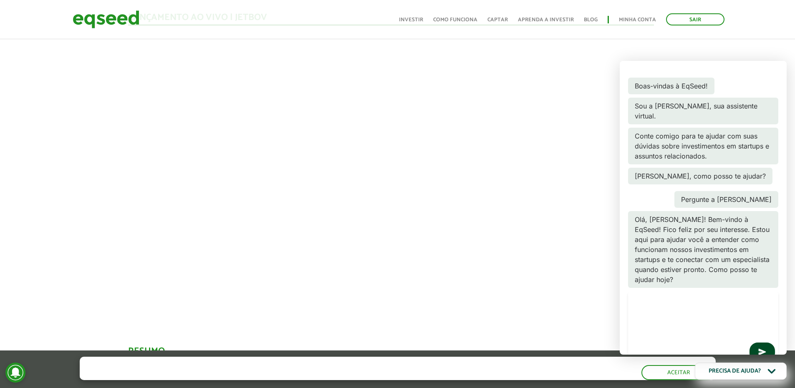
click at [642, 340] on textarea at bounding box center [687, 327] width 118 height 73
type textarea "*"
type textarea "**********"
click at [762, 348] on icon "button" at bounding box center [762, 352] width 8 height 8
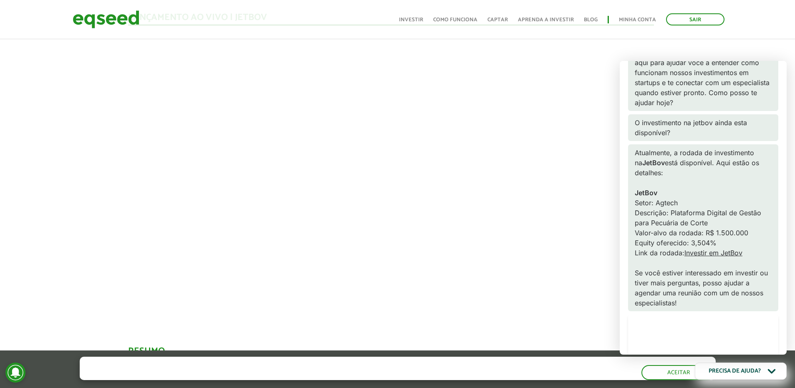
scroll to position [219, 0]
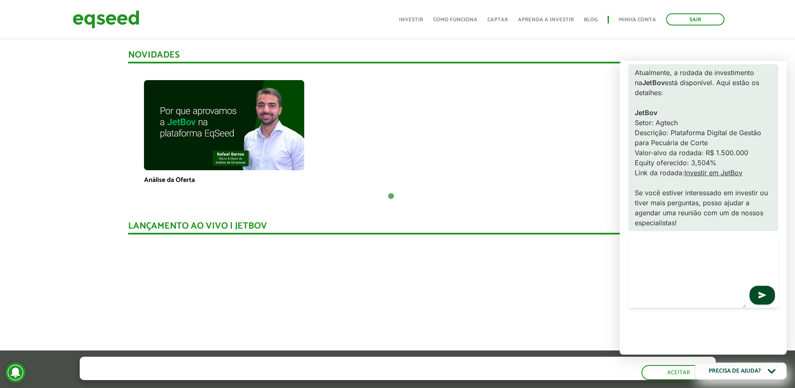
scroll to position [623, 6]
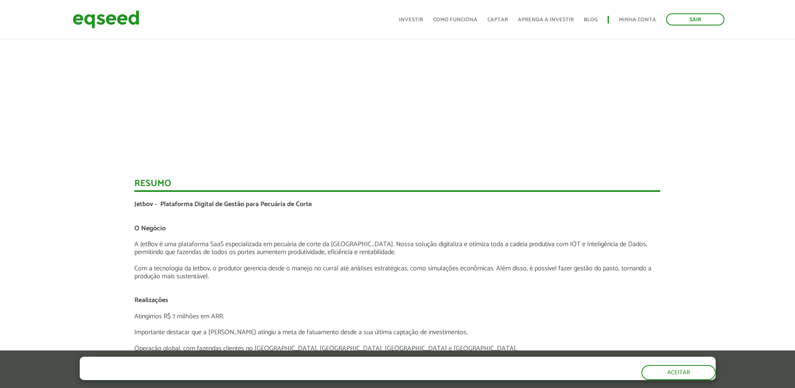
scroll to position [1013, 0]
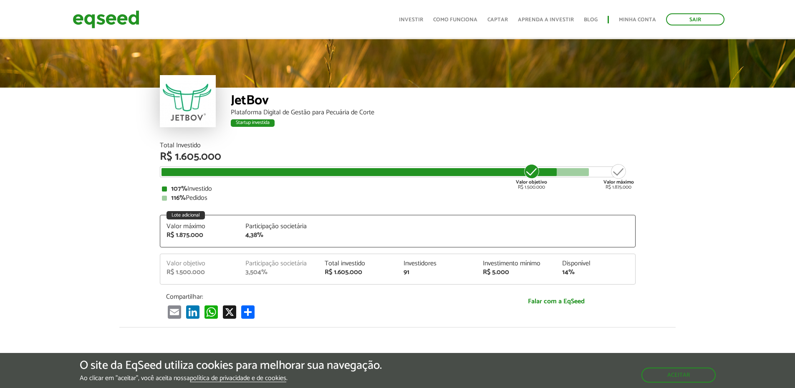
scroll to position [929, 0]
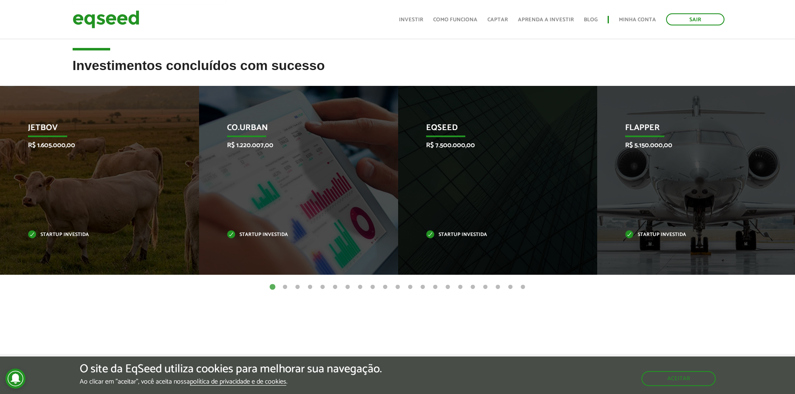
scroll to position [250, 0]
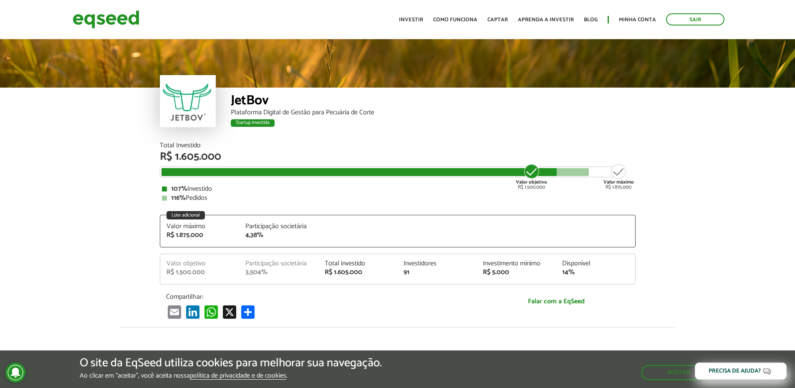
click at [75, 136] on div "JetBov Plataforma Digital de Gestão para Pecuária de Corte Startup investida St…" at bounding box center [397, 90] width 795 height 105
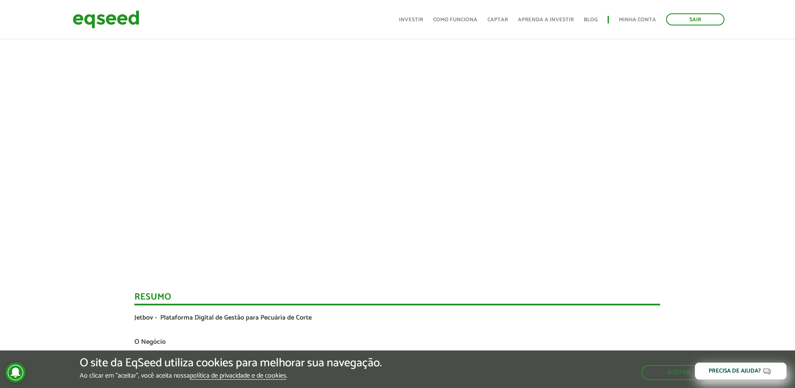
scroll to position [840, 0]
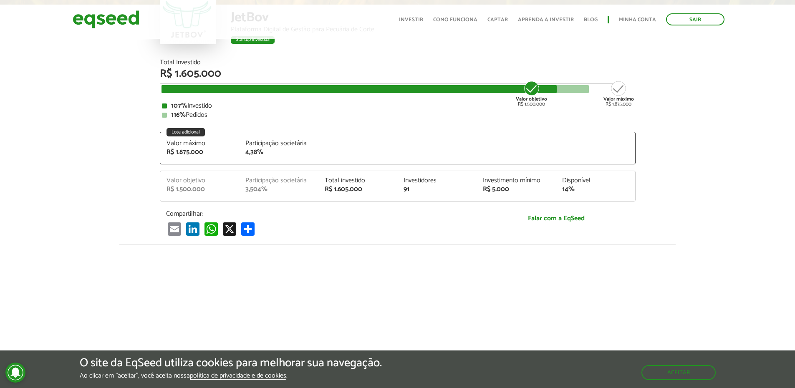
scroll to position [11, 0]
